Goal: Transaction & Acquisition: Purchase product/service

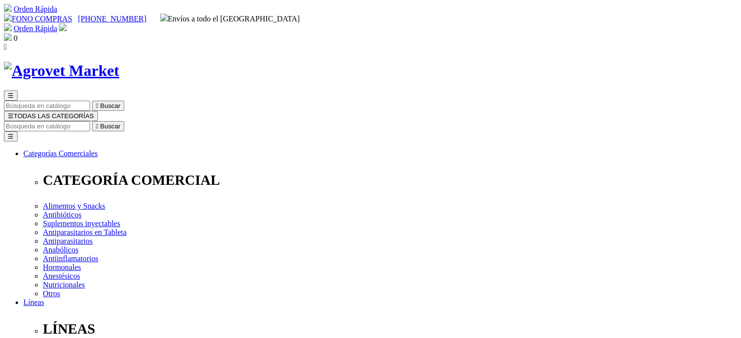
click at [90, 121] on input "Buscar" at bounding box center [47, 126] width 86 height 10
type input "[MEDICAL_DATA]"
click at [295, 121] on button " Buscar" at bounding box center [311, 126] width 32 height 10
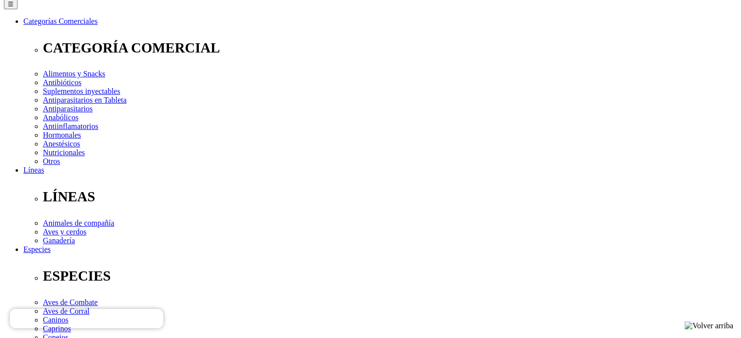
scroll to position [195, 0]
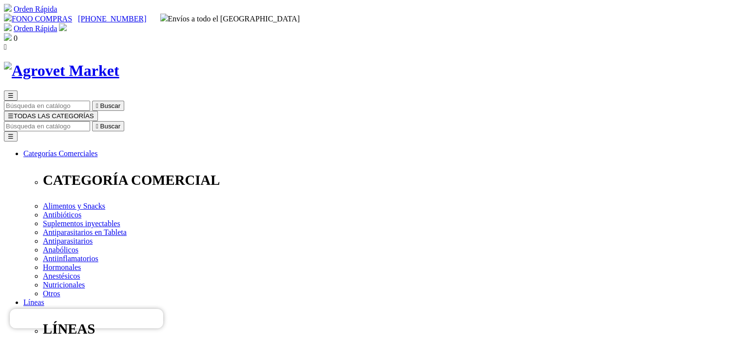
click at [14, 112] on span "☰" at bounding box center [11, 115] width 6 height 7
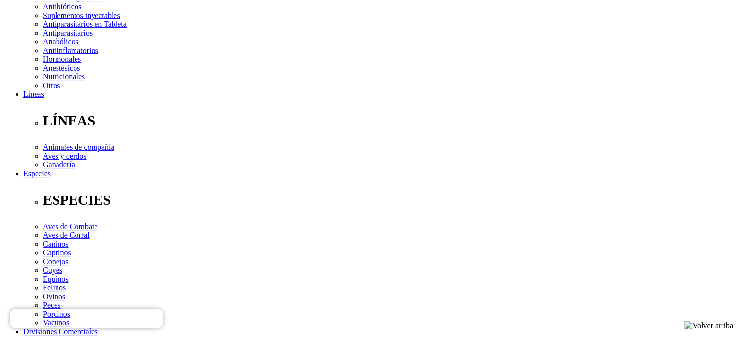
scroll to position [195, 0]
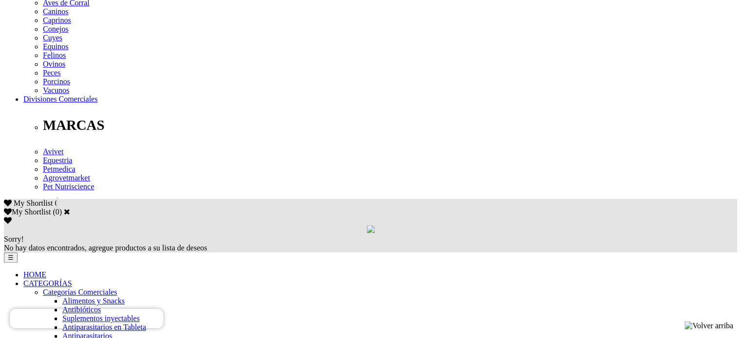
scroll to position [536, 0]
